Goal: Information Seeking & Learning: Learn about a topic

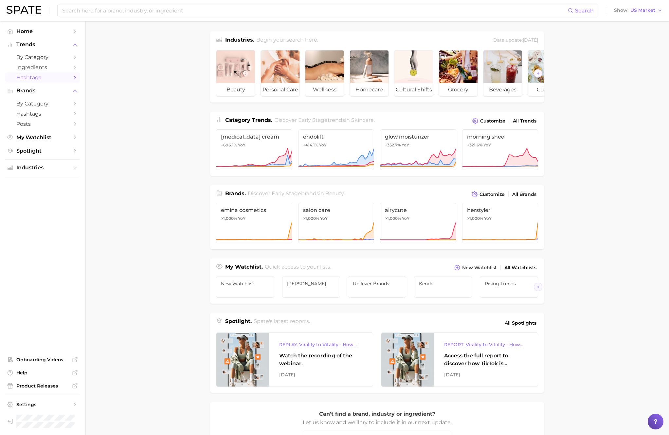
click at [29, 78] on span "Hashtags" at bounding box center [42, 77] width 52 height 6
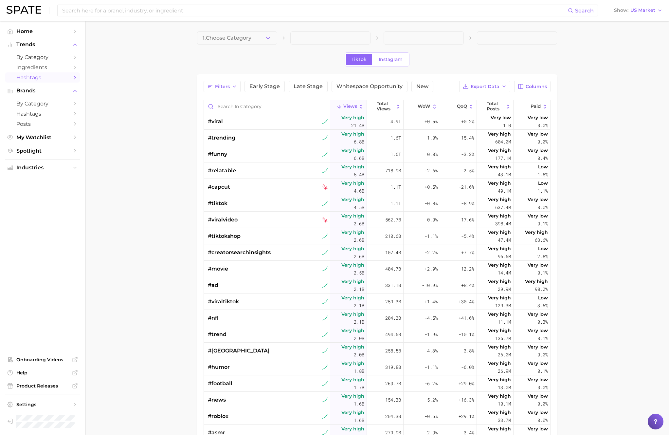
click at [260, 43] on button "1. Choose Category" at bounding box center [237, 37] width 80 height 13
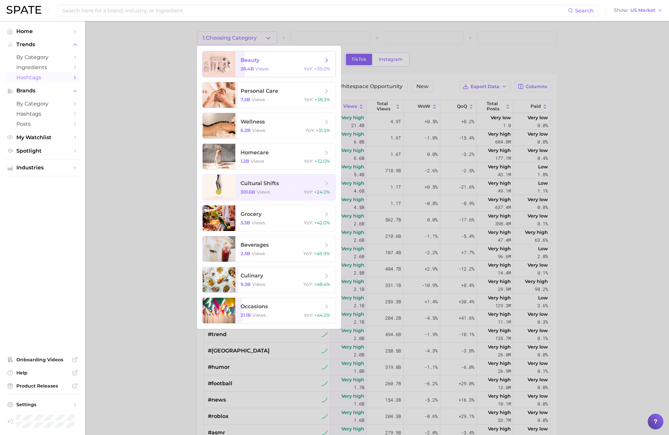
click at [261, 61] on span "beauty" at bounding box center [282, 60] width 83 height 7
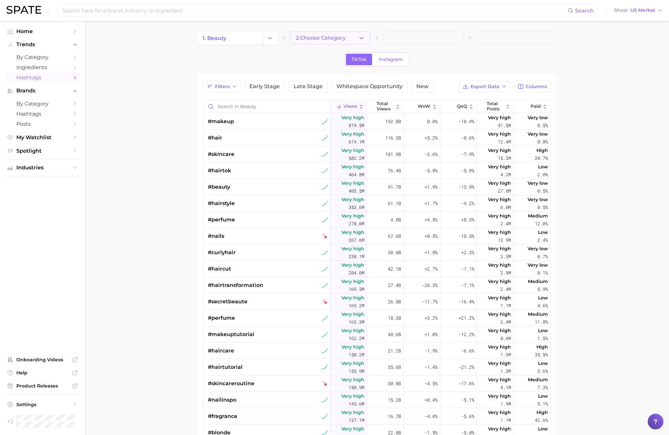
click at [324, 42] on button "2. Choose Category" at bounding box center [331, 37] width 80 height 13
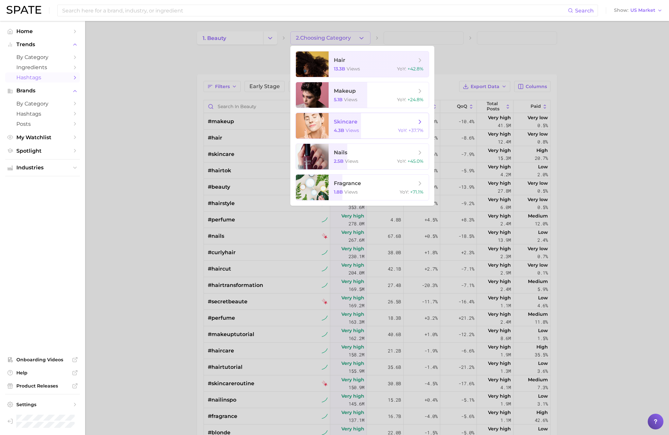
click at [338, 120] on span "skincare" at bounding box center [346, 122] width 24 height 6
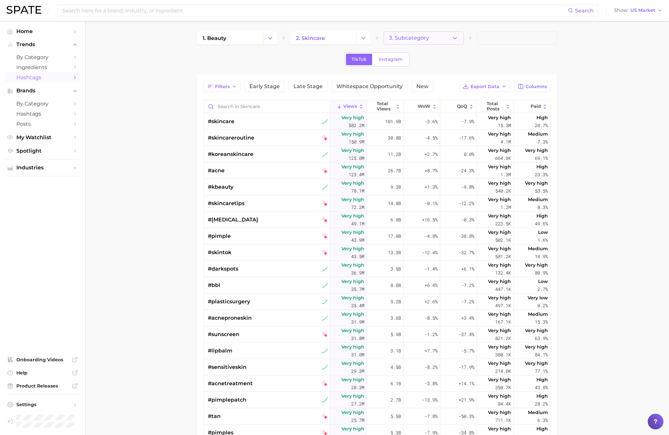
click at [437, 32] on button "3. Subcategory" at bounding box center [424, 37] width 80 height 13
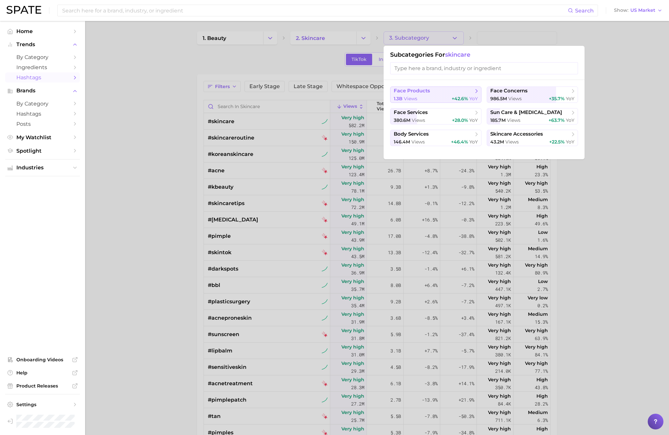
click at [435, 91] on span "face products" at bounding box center [434, 91] width 80 height 7
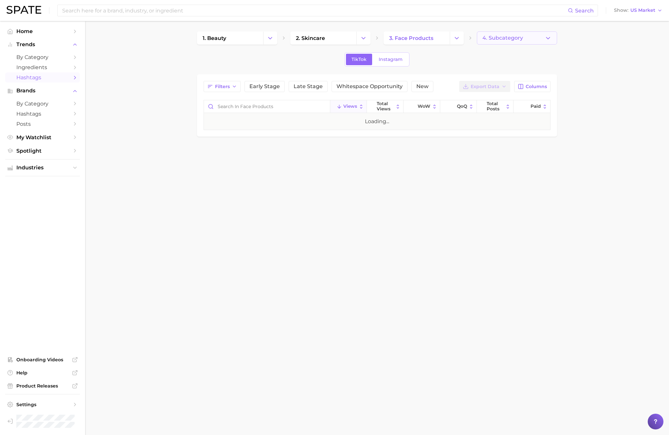
click at [527, 40] on button "4. Subcategory" at bounding box center [517, 37] width 80 height 13
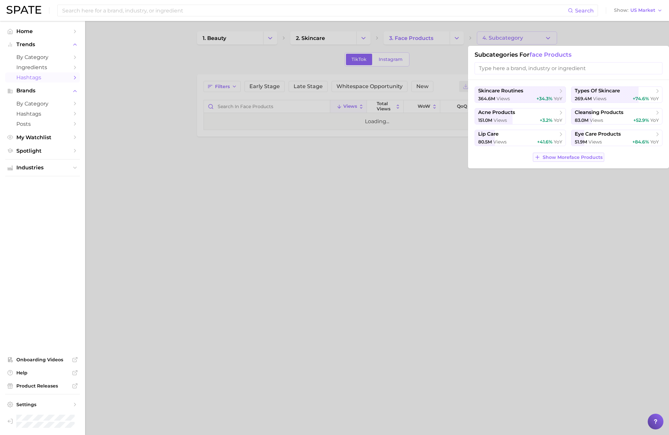
click at [569, 156] on span "Show More face products" at bounding box center [573, 158] width 60 height 6
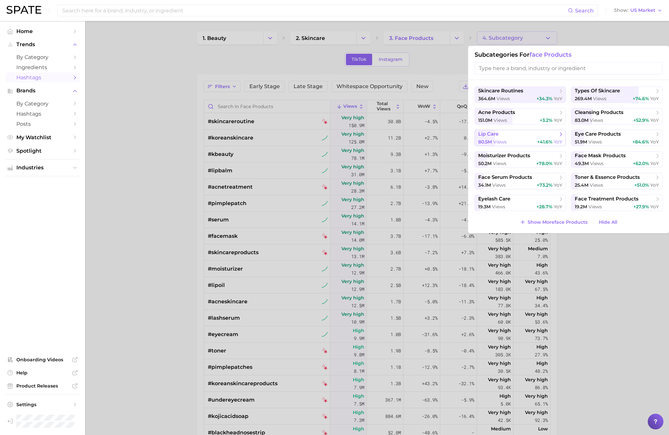
click at [496, 139] on span "views" at bounding box center [500, 142] width 13 height 6
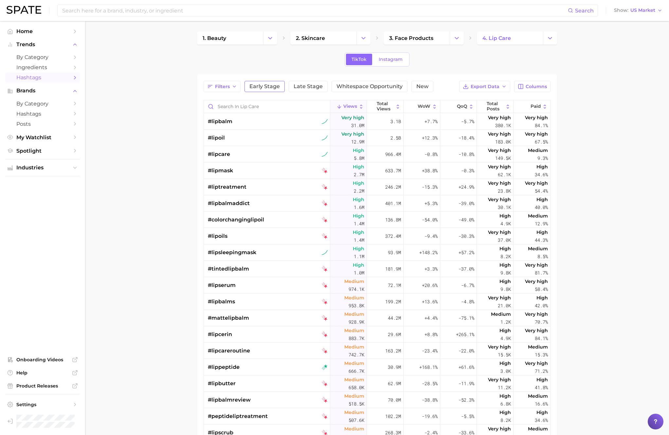
click at [273, 91] on button "Early Stage" at bounding box center [265, 86] width 40 height 11
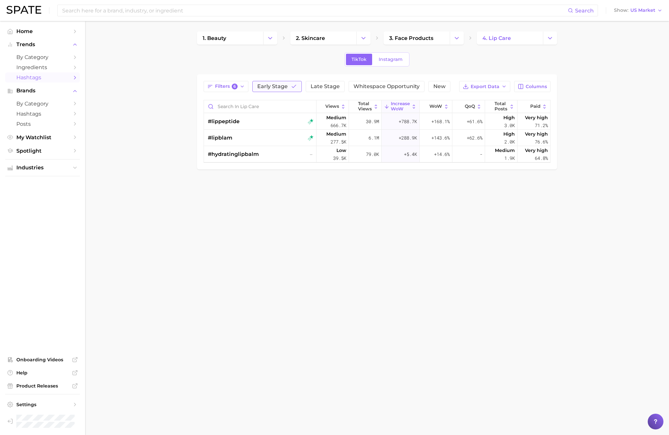
click at [282, 86] on span "Early Stage" at bounding box center [272, 86] width 30 height 5
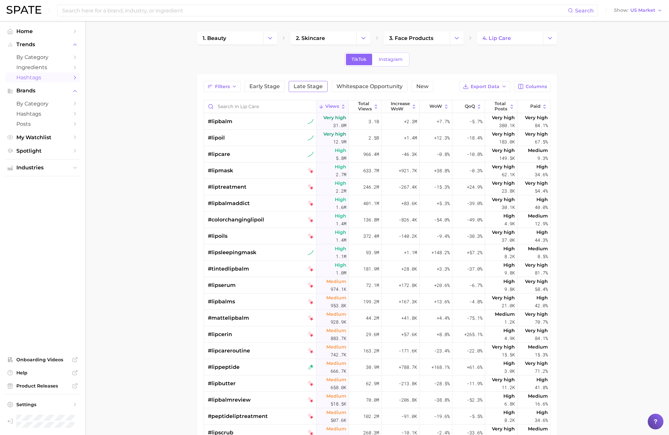
click at [311, 86] on span "Late Stage" at bounding box center [308, 86] width 29 height 5
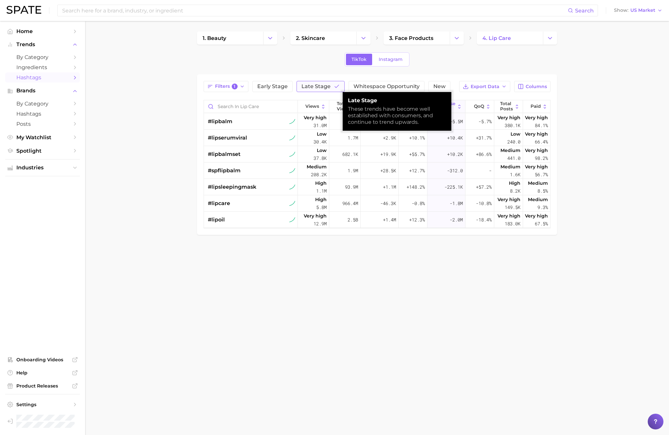
click at [313, 87] on span "Late Stage" at bounding box center [316, 86] width 29 height 5
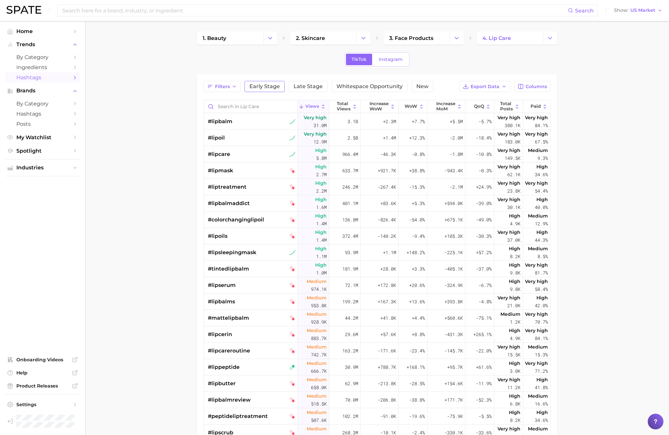
click at [258, 88] on span "Early Stage" at bounding box center [265, 86] width 30 height 5
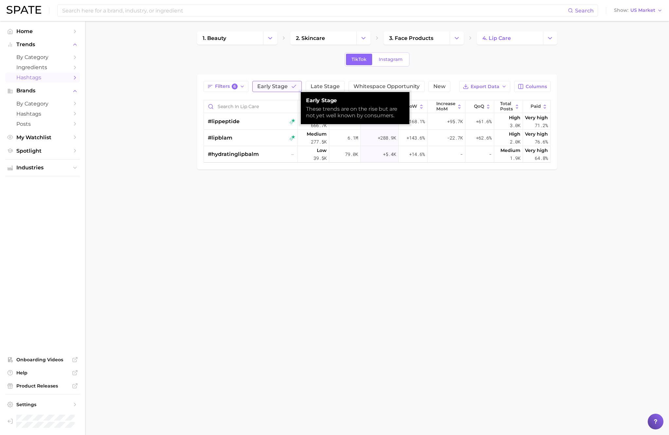
click at [259, 88] on span "Early Stage" at bounding box center [272, 86] width 30 height 5
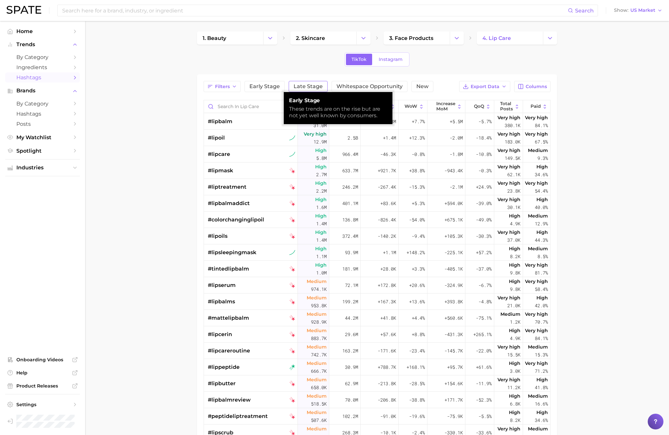
click at [296, 87] on span "Late Stage" at bounding box center [308, 86] width 29 height 5
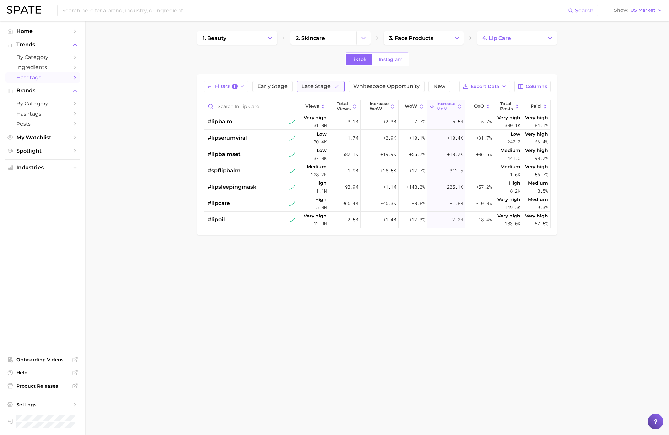
click at [317, 86] on span "Late Stage" at bounding box center [316, 86] width 29 height 5
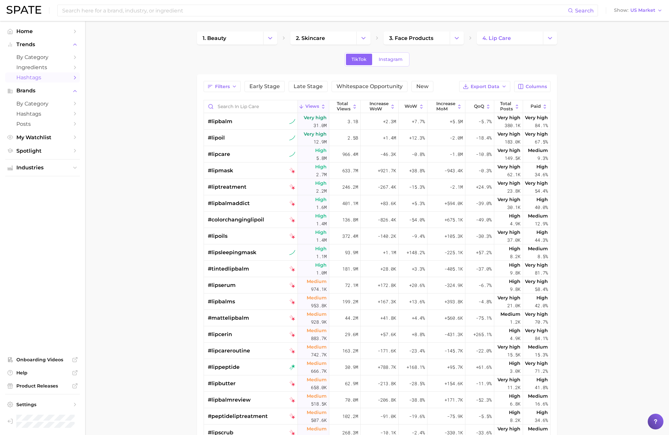
click at [139, 55] on main "1. beauty 2. skincare 3. face products 4. lip care TikTok Instagram Filters Ear…" at bounding box center [377, 297] width 584 height 553
click at [461, 37] on button "Change Category" at bounding box center [457, 37] width 14 height 13
